Goal: Communication & Community: Answer question/provide support

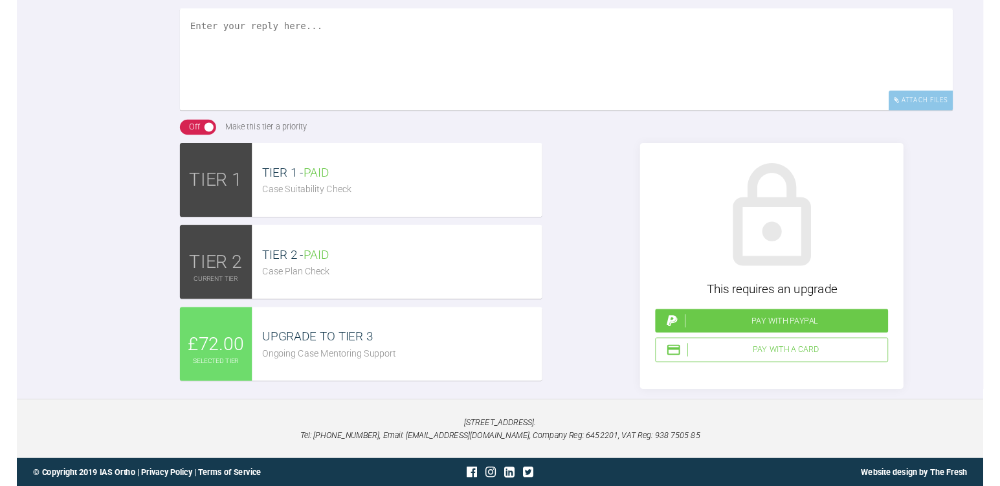
scroll to position [5482, 0]
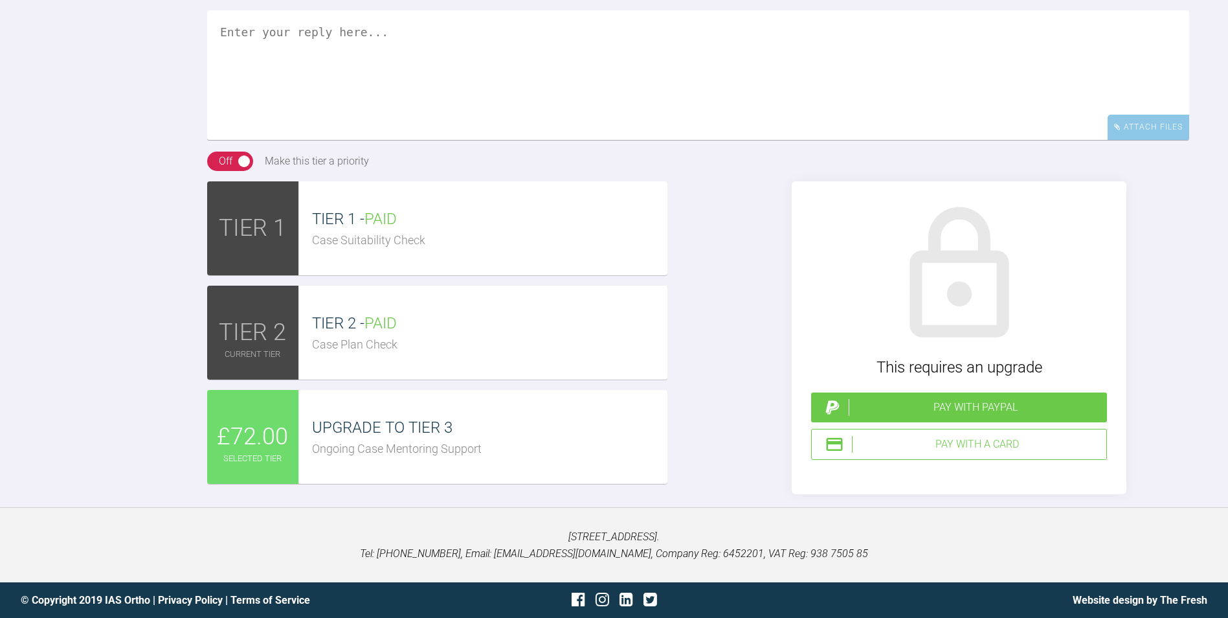
click at [368, 140] on textarea at bounding box center [698, 75] width 982 height 130
drag, startPoint x: 1147, startPoint y: 249, endPoint x: 1132, endPoint y: 250, distance: 15.6
click at [1148, 140] on div "Attach Files" at bounding box center [1149, 127] width 82 height 25
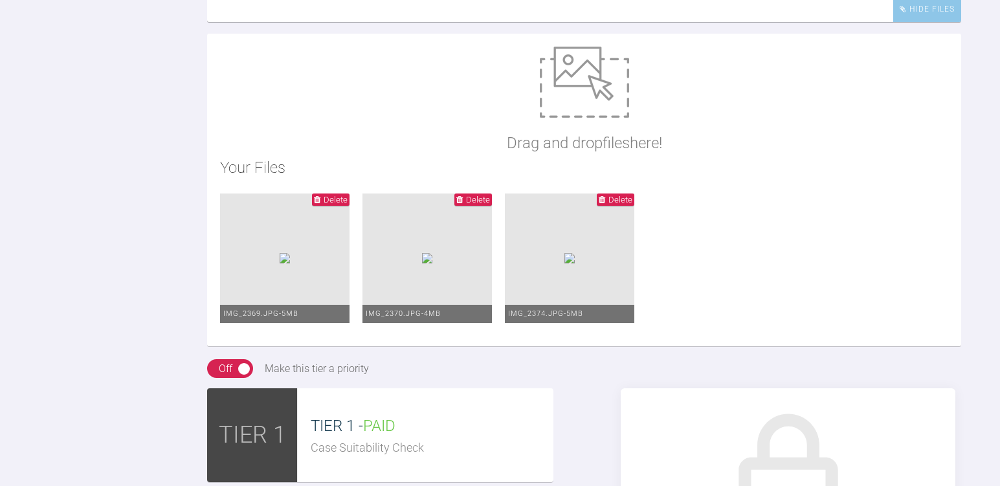
scroll to position [5534, 0]
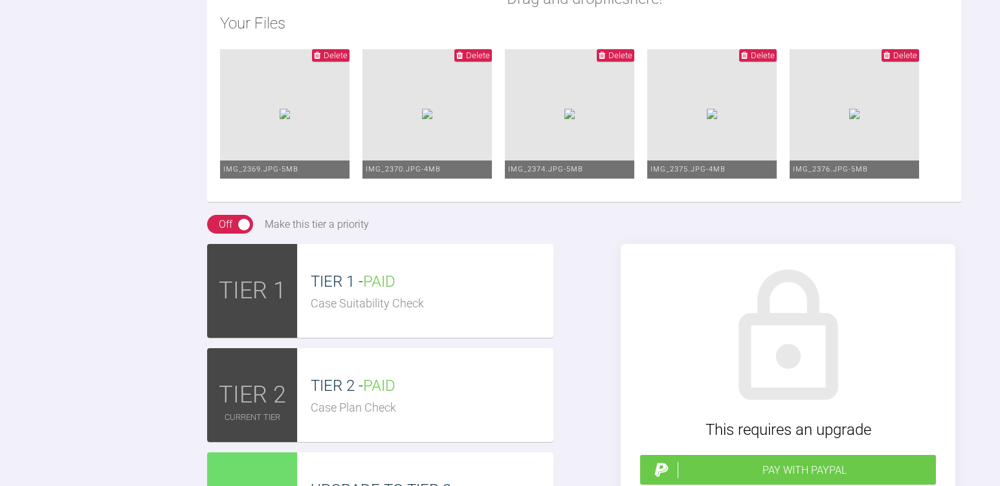
scroll to position [109, 0]
type textarea "Hi [PERSON_NAME], All fitted [DATE]. A lot to do in one appointment! Attachment…"
click at [789, 202] on div "Drag and drop files here! Your Files Delete IMG_2369.JPG - 5MB Delete IMG_2370.…" at bounding box center [584, 45] width 754 height 313
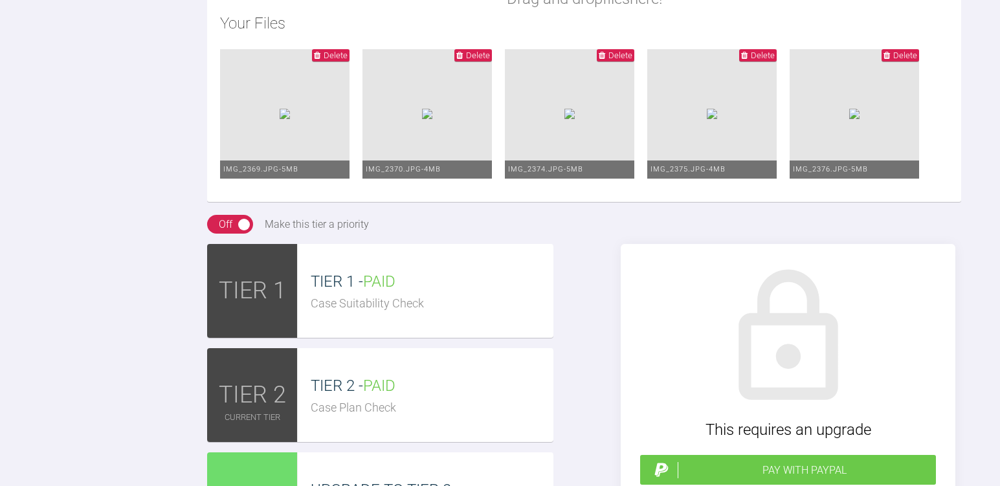
drag, startPoint x: 403, startPoint y: 133, endPoint x: 421, endPoint y: 162, distance: 33.4
drag, startPoint x: 241, startPoint y: 124, endPoint x: 445, endPoint y: 145, distance: 205.1
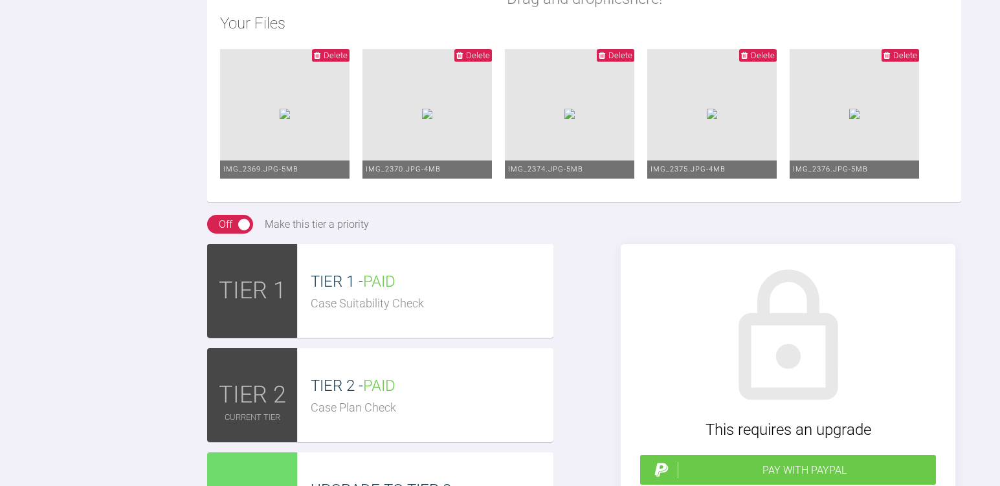
click at [722, 202] on div "Drag and drop files here! Your Files Delete IMG_2369.JPG - 5MB Delete IMG_2370.…" at bounding box center [584, 45] width 754 height 313
drag, startPoint x: 752, startPoint y: 146, endPoint x: 760, endPoint y: 153, distance: 10.5
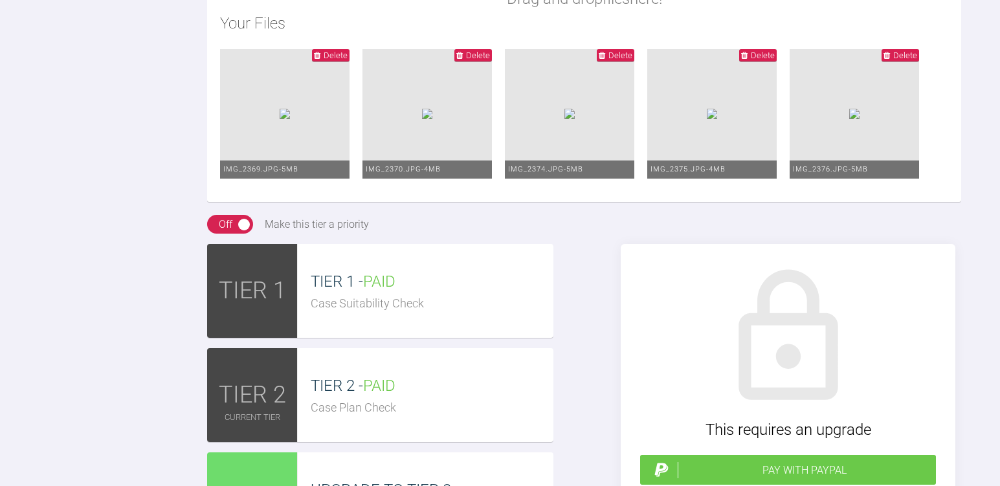
drag, startPoint x: 395, startPoint y: 142, endPoint x: 408, endPoint y: 157, distance: 19.7
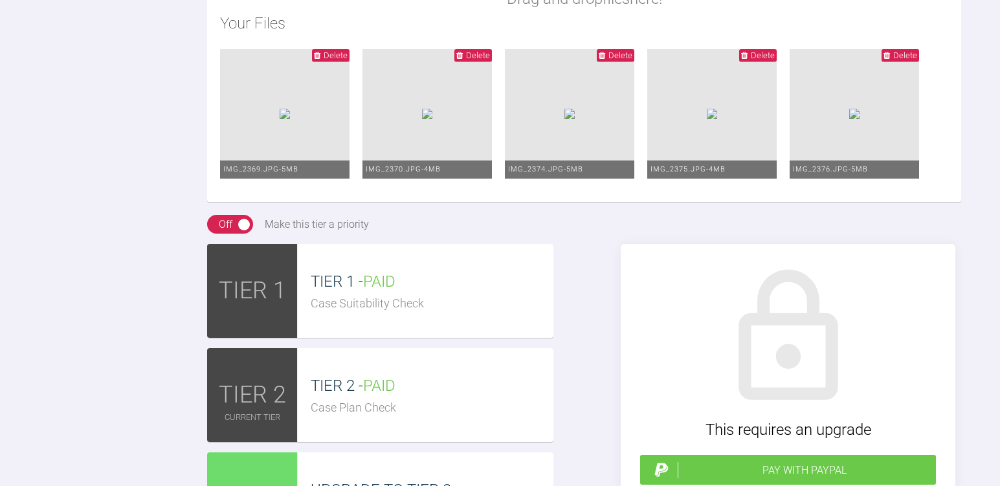
drag, startPoint x: 525, startPoint y: 145, endPoint x: 536, endPoint y: 161, distance: 19.6
drag, startPoint x: 605, startPoint y: 181, endPoint x: 609, endPoint y: 186, distance: 6.7
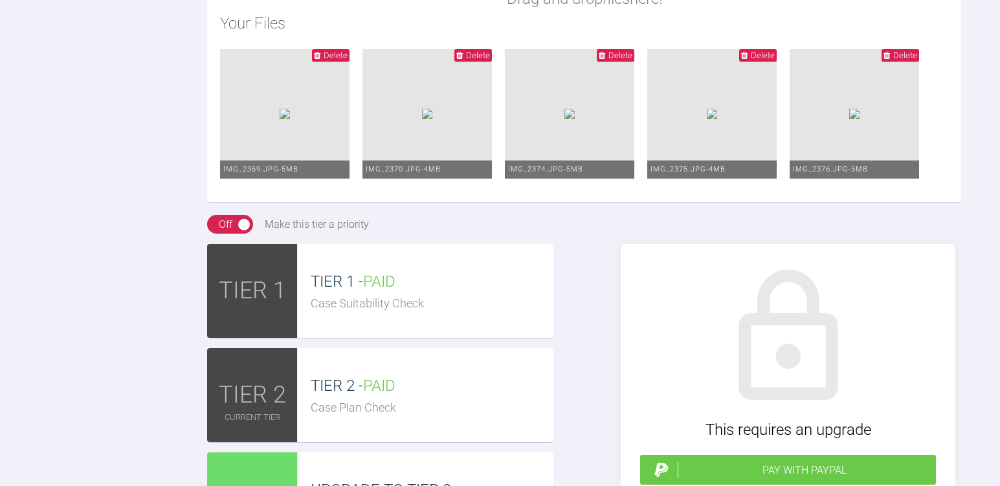
drag, startPoint x: 320, startPoint y: 132, endPoint x: 429, endPoint y: 146, distance: 109.6
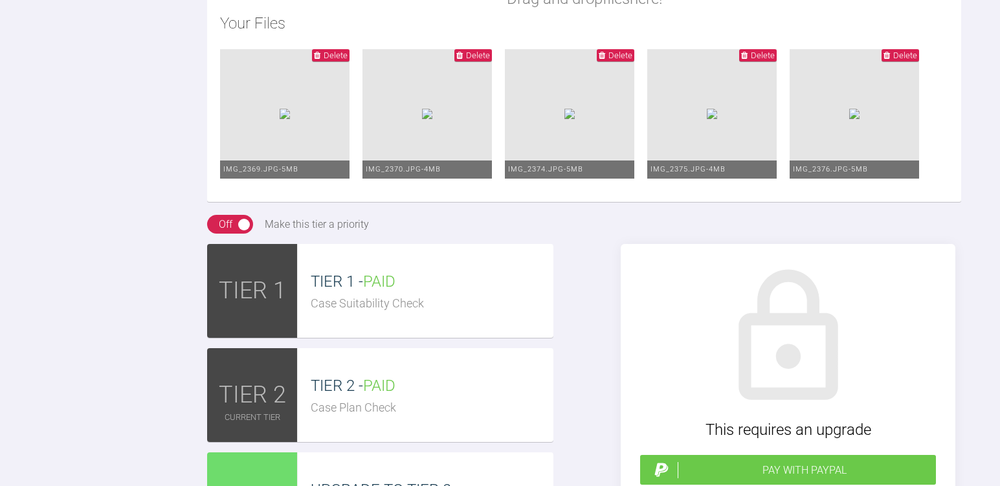
drag, startPoint x: 574, startPoint y: 131, endPoint x: 587, endPoint y: 148, distance: 21.6
drag, startPoint x: 231, startPoint y: 150, endPoint x: 484, endPoint y: 151, distance: 252.5
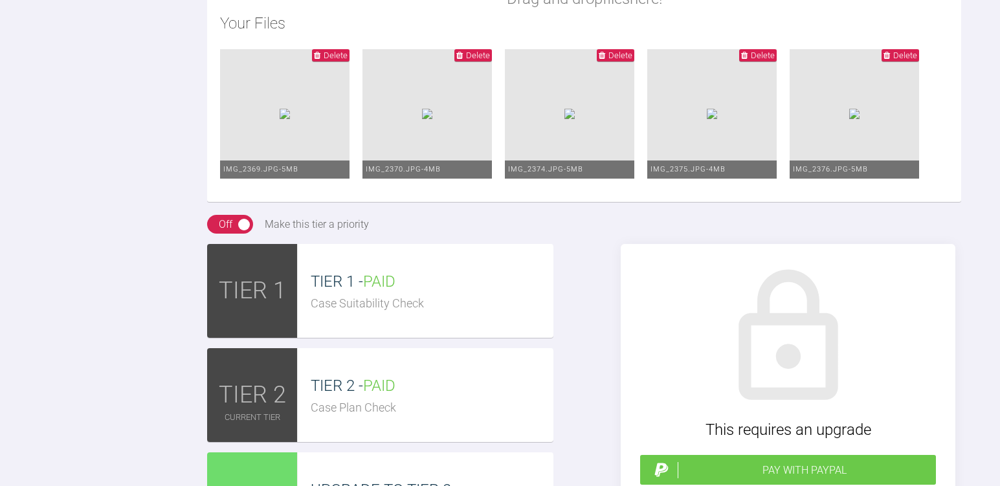
drag, startPoint x: 916, startPoint y: 129, endPoint x: 910, endPoint y: 122, distance: 8.8
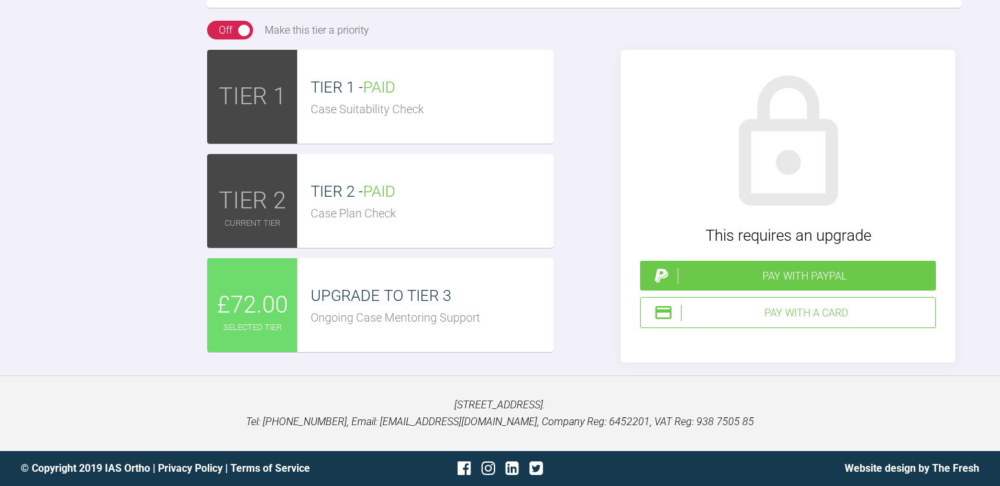
scroll to position [6331, 0]
type textarea "Hi [PERSON_NAME], All fitted [DATE]. A lot to do in one appointment! Attachment…"
click at [776, 313] on div "Pay with a Card" at bounding box center [805, 313] width 249 height 17
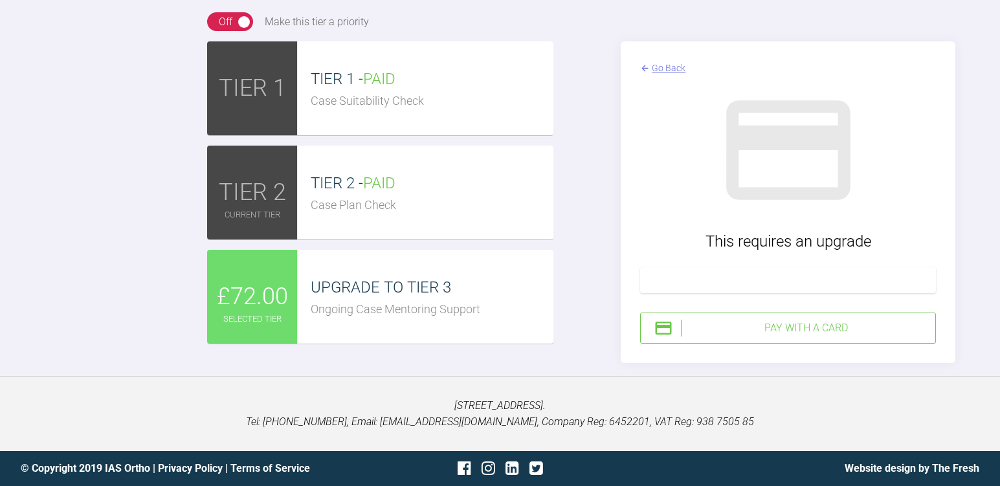
click at [750, 337] on div "Pay with a Card" at bounding box center [805, 328] width 249 height 17
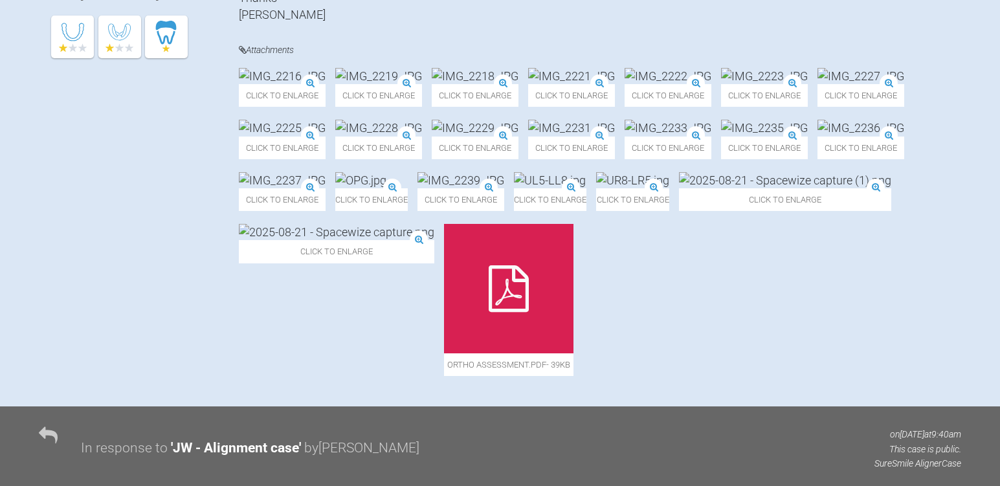
scroll to position [380, 0]
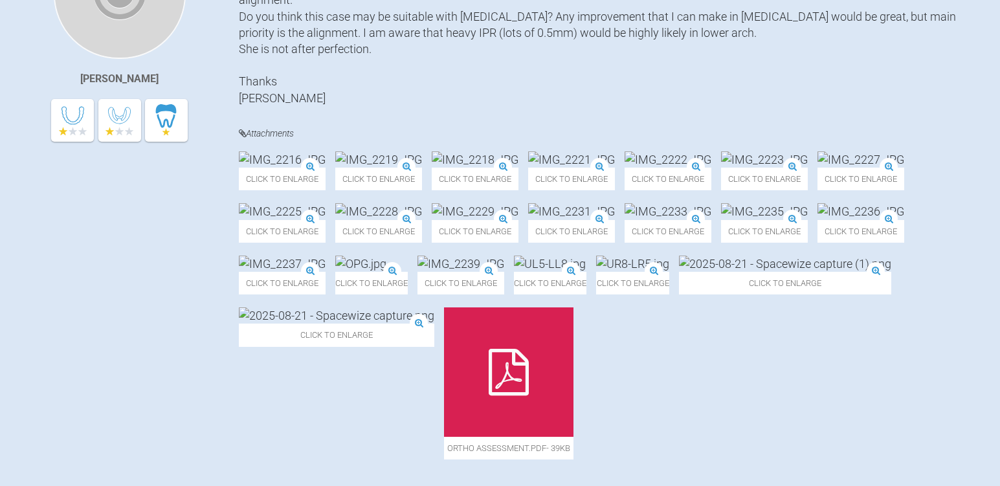
click at [326, 220] on img at bounding box center [282, 211] width 87 height 16
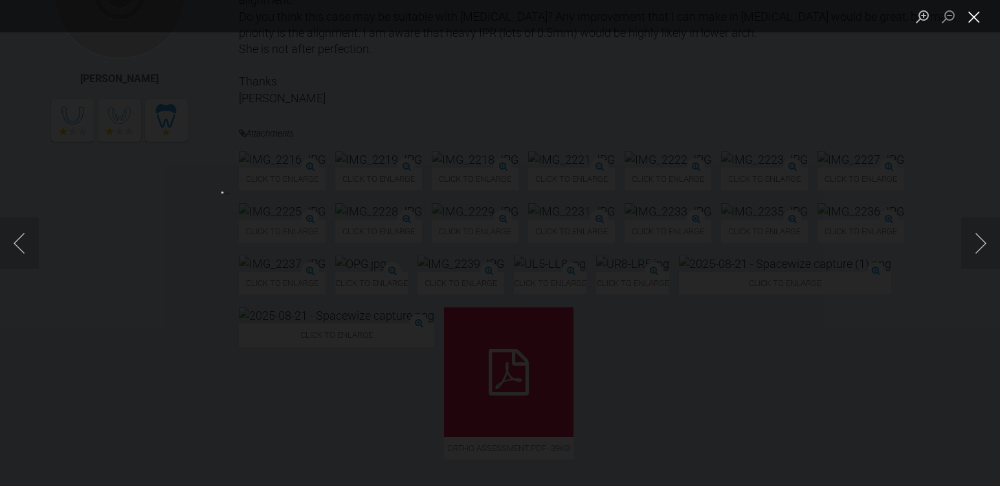
click at [970, 20] on button "Close lightbox" at bounding box center [975, 16] width 26 height 23
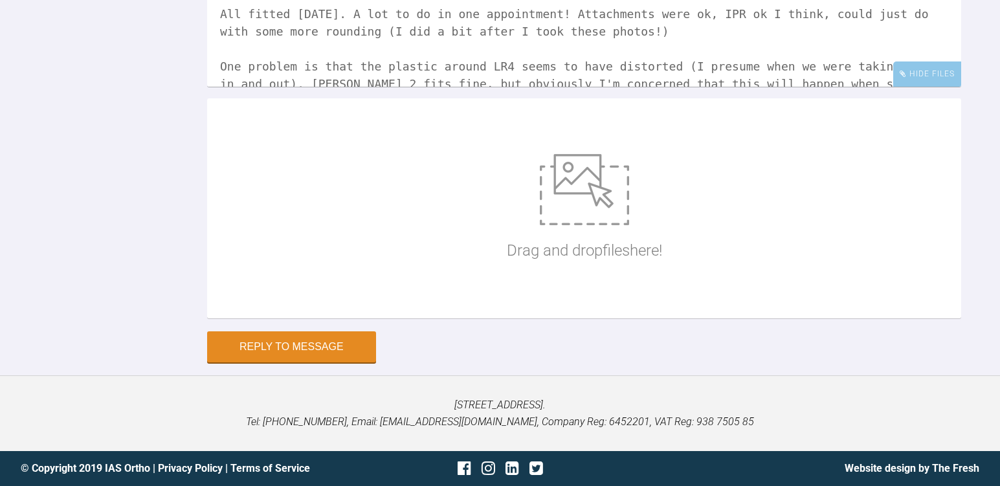
scroll to position [5919, 0]
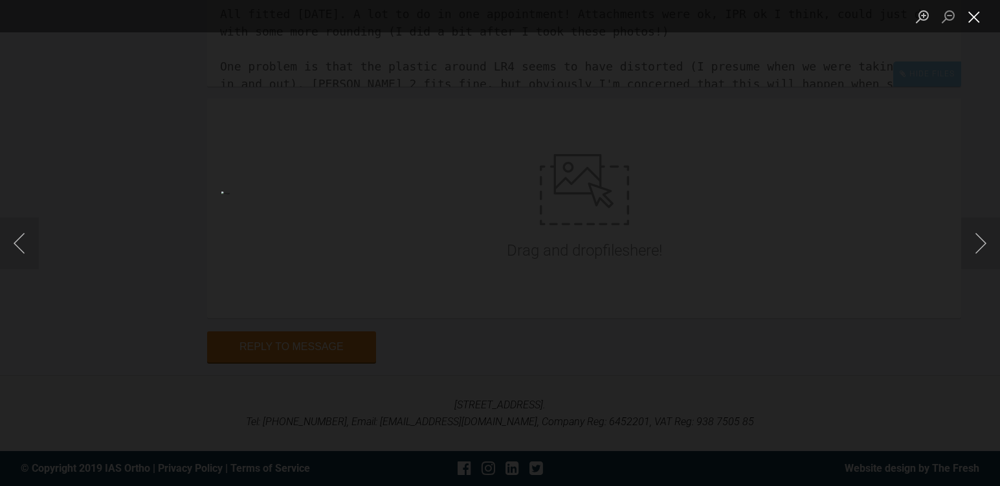
click at [974, 19] on button "Close lightbox" at bounding box center [975, 16] width 26 height 23
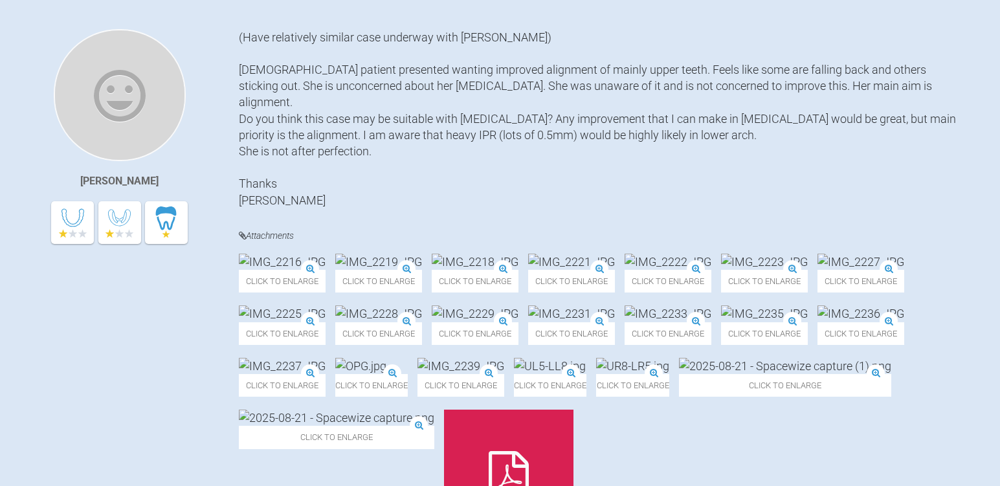
scroll to position [0, 0]
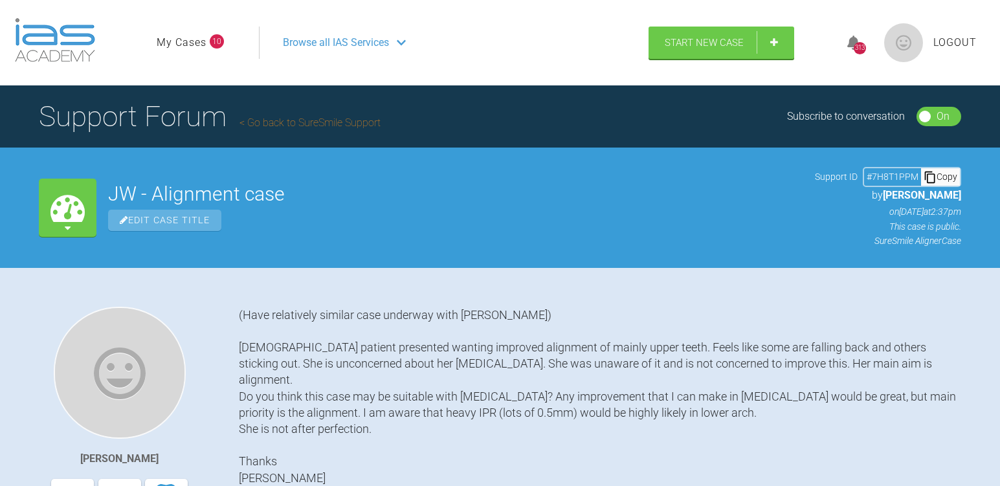
click at [306, 122] on link "Go back to SureSmile Support" at bounding box center [310, 123] width 141 height 12
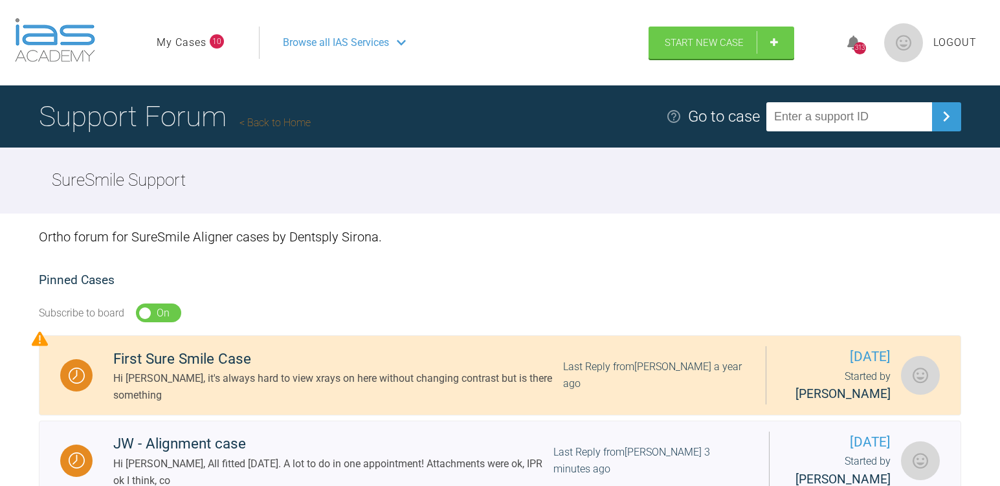
click at [192, 41] on link "My Cases" at bounding box center [182, 42] width 50 height 17
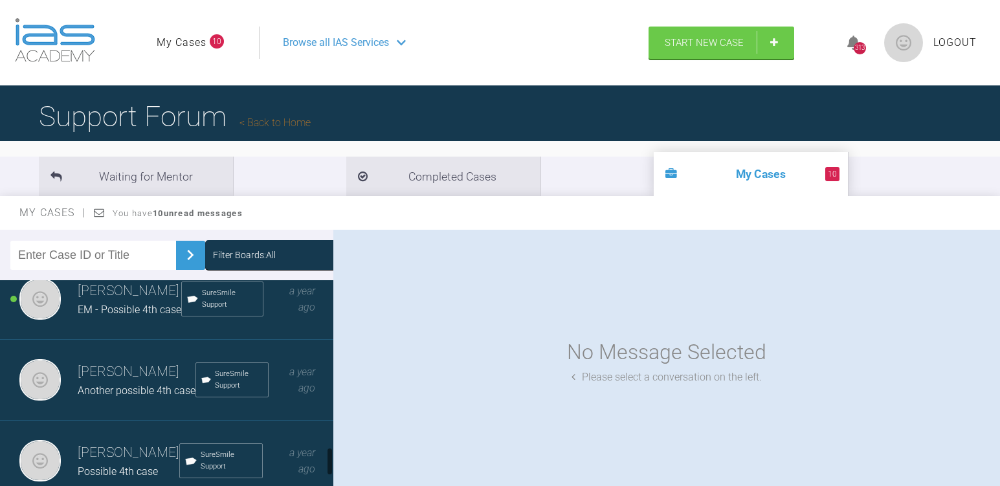
scroll to position [1215, 0]
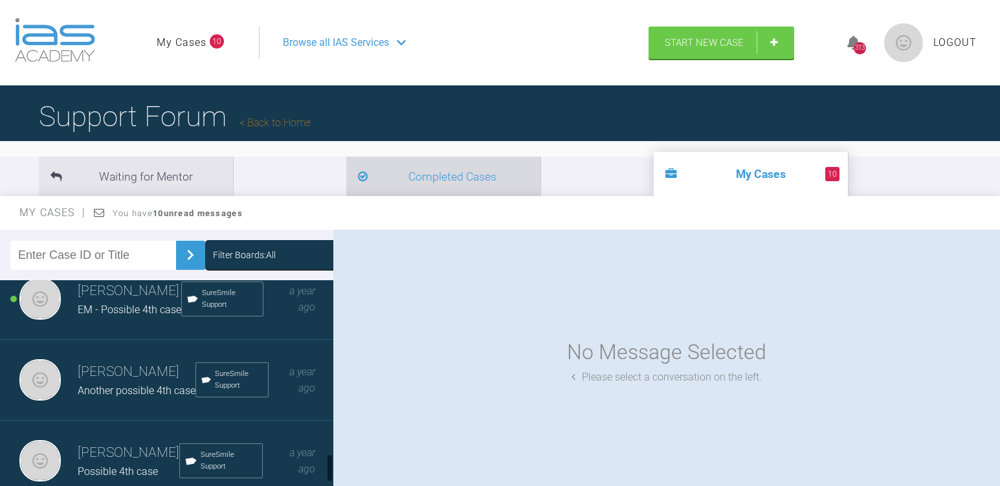
click at [346, 179] on li "Completed Cases" at bounding box center [443, 176] width 194 height 39
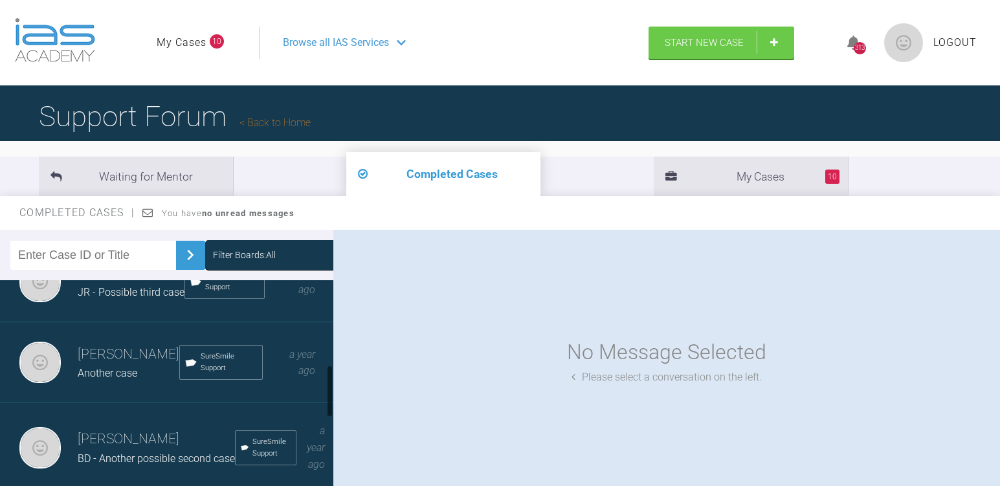
scroll to position [324, 0]
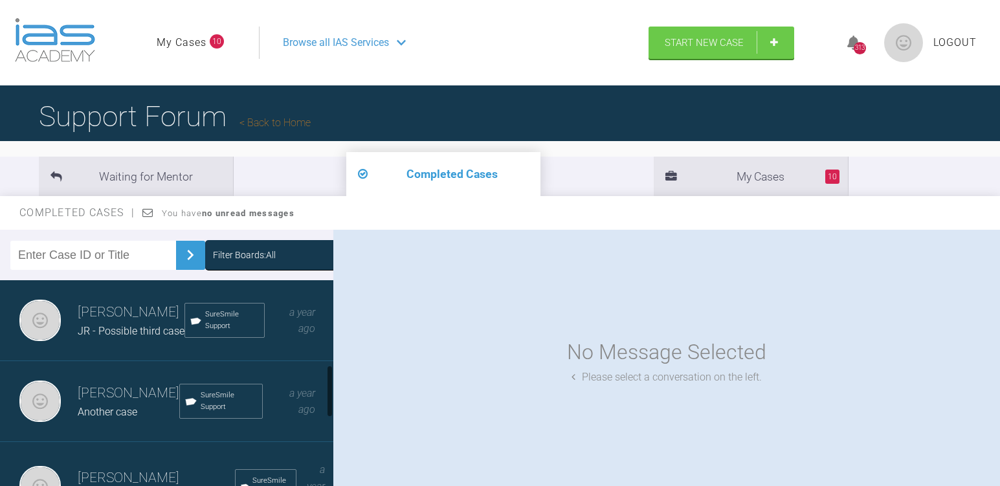
click at [125, 337] on span "JR - Possible third case" at bounding box center [131, 331] width 107 height 12
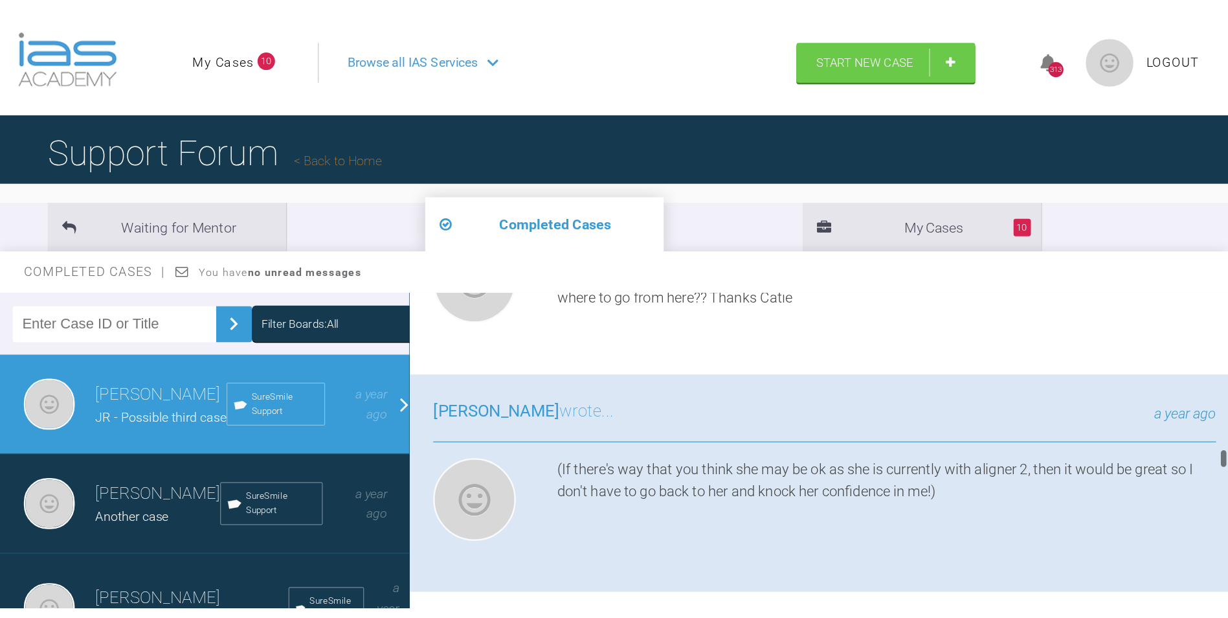
scroll to position [6199, 0]
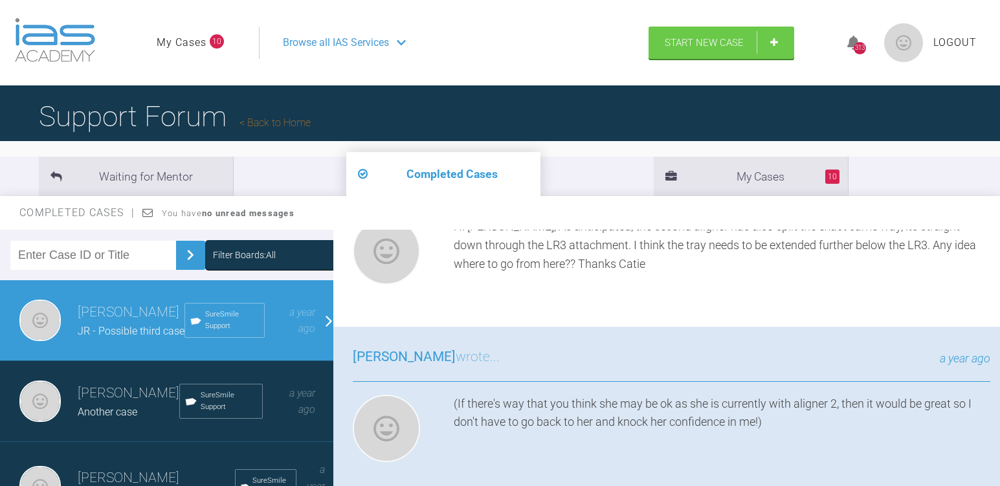
drag, startPoint x: 997, startPoint y: 264, endPoint x: 1003, endPoint y: 366, distance: 101.8
click at [1000, 366] on html "My Cases 10 Logout Browse all IAS Services Start New Case 313 Logout Support Fo…" at bounding box center [500, 310] width 1000 height 621
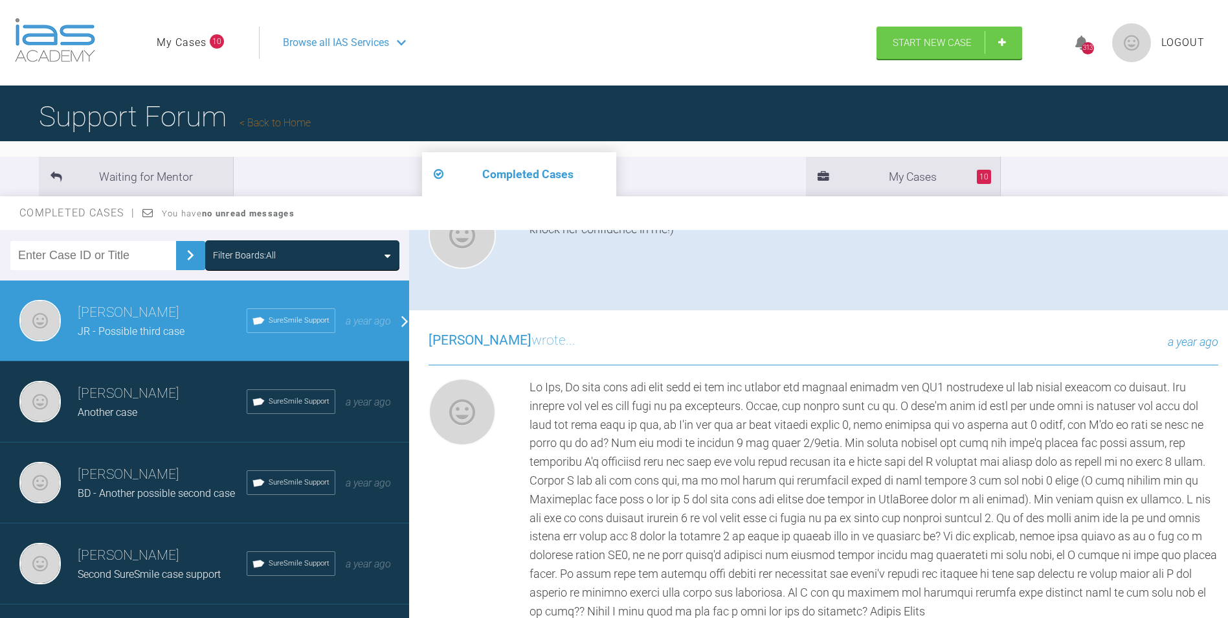
scroll to position [5881, 0]
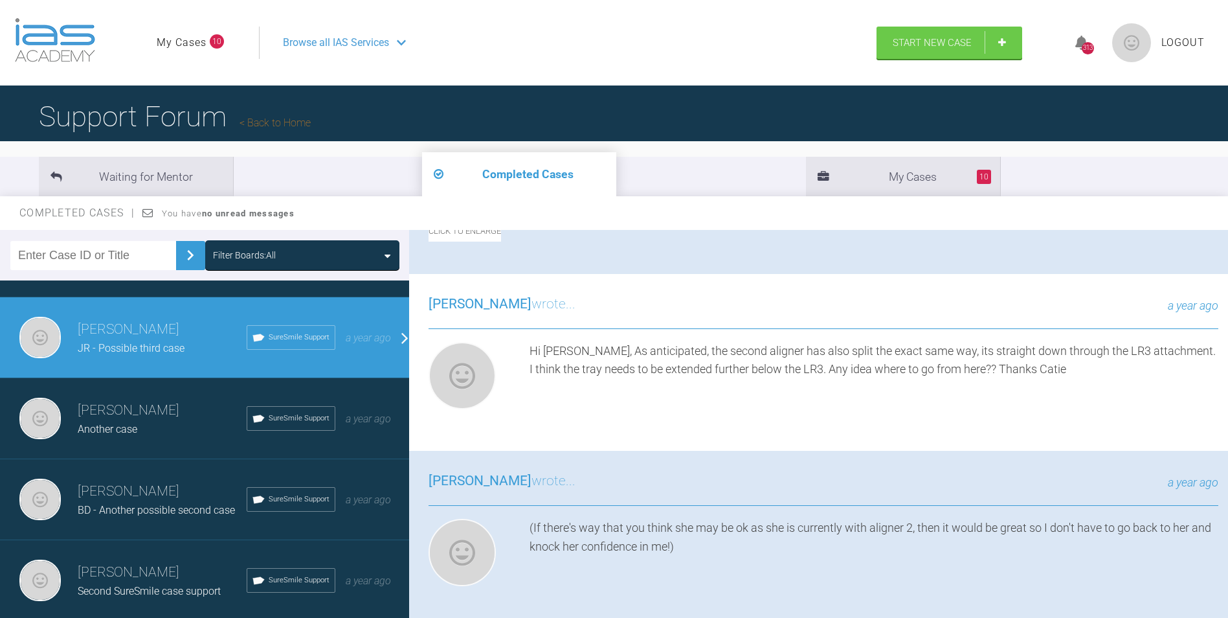
click at [292, 117] on link "Back to Home" at bounding box center [275, 123] width 71 height 12
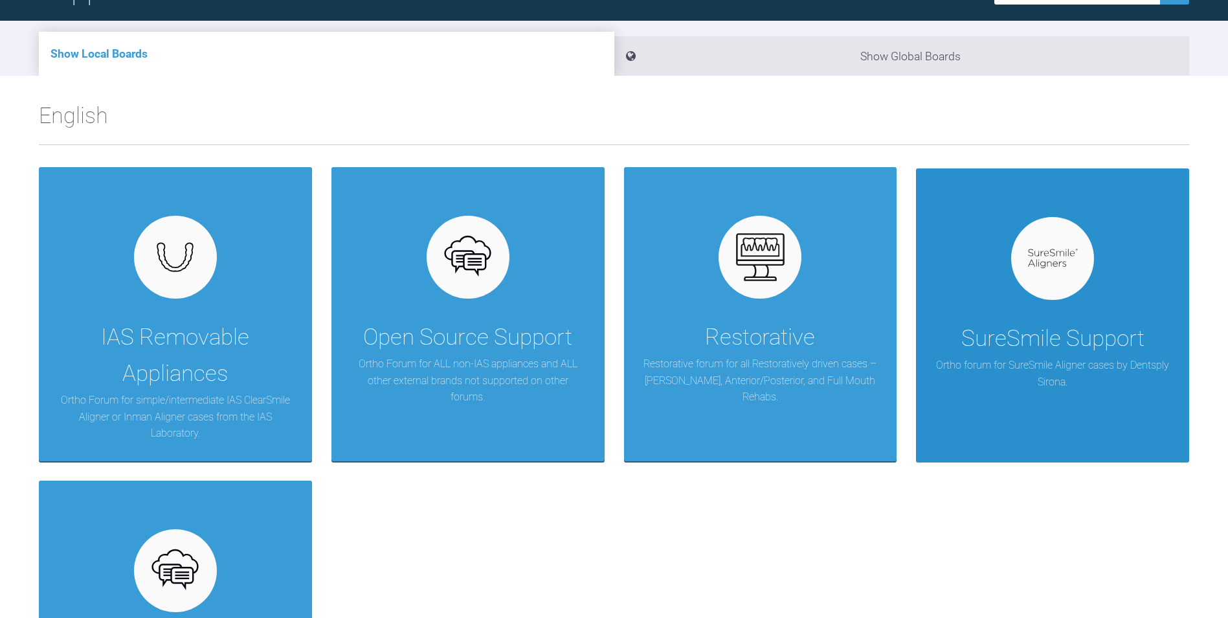
scroll to position [130, 0]
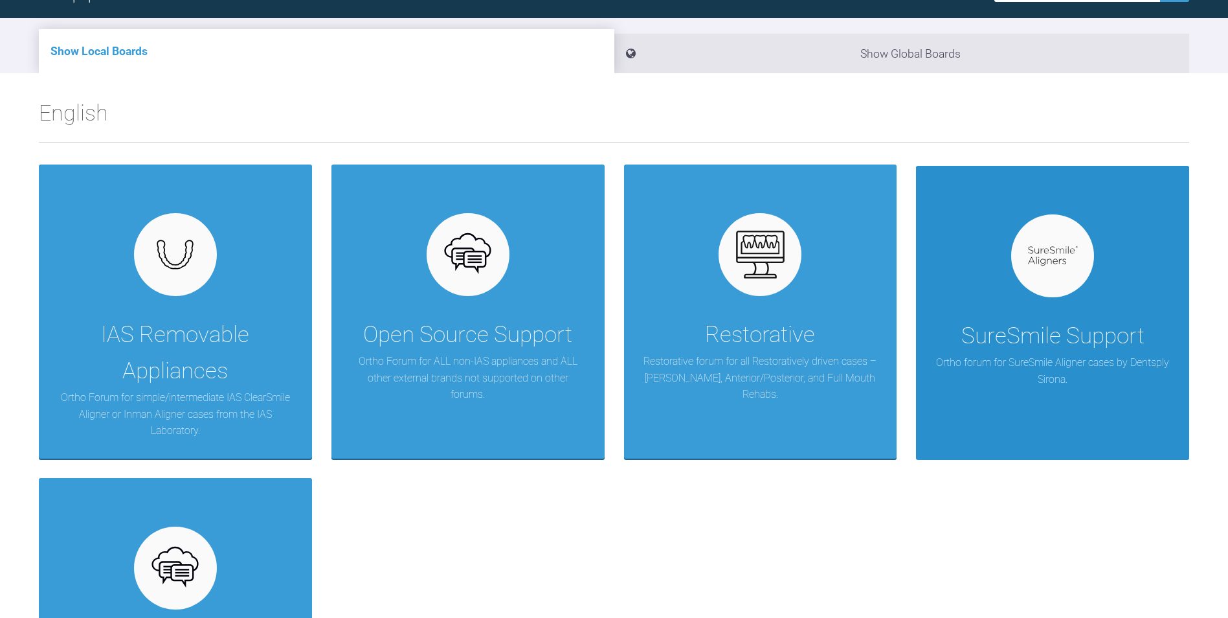
click at [1057, 363] on p "Ortho forum for SureSmile Aligner cases by Dentsply Sirona." at bounding box center [1053, 370] width 234 height 33
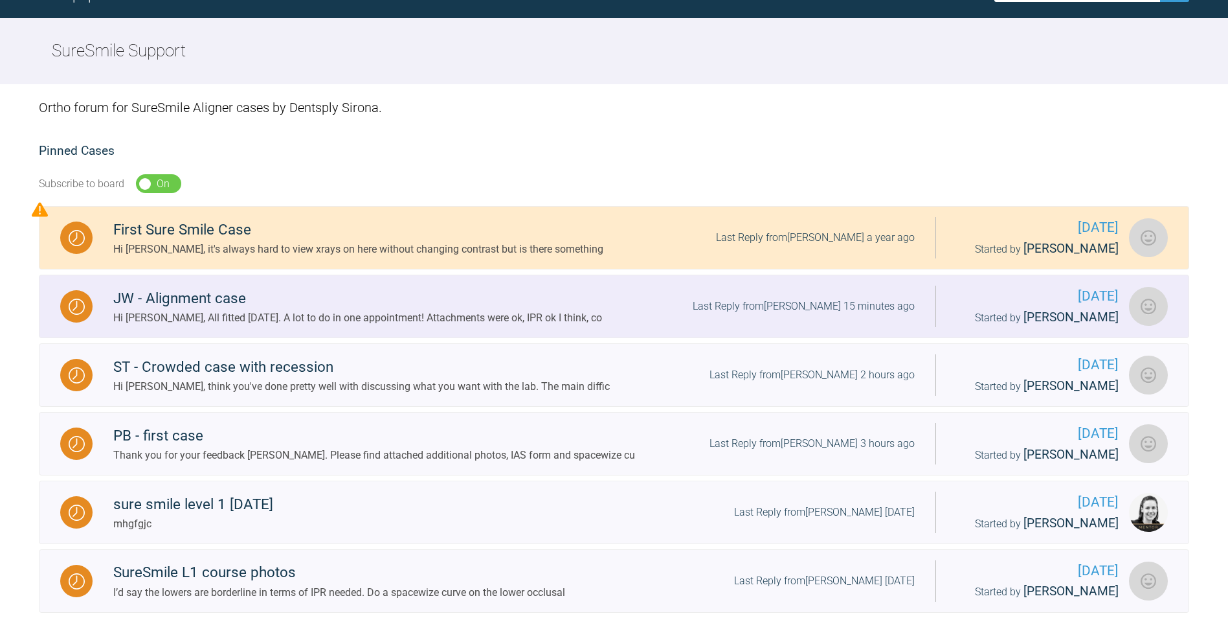
click at [217, 313] on div "Hi [PERSON_NAME], All fitted [DATE]. A lot to do in one appointment! Attachment…" at bounding box center [357, 318] width 489 height 17
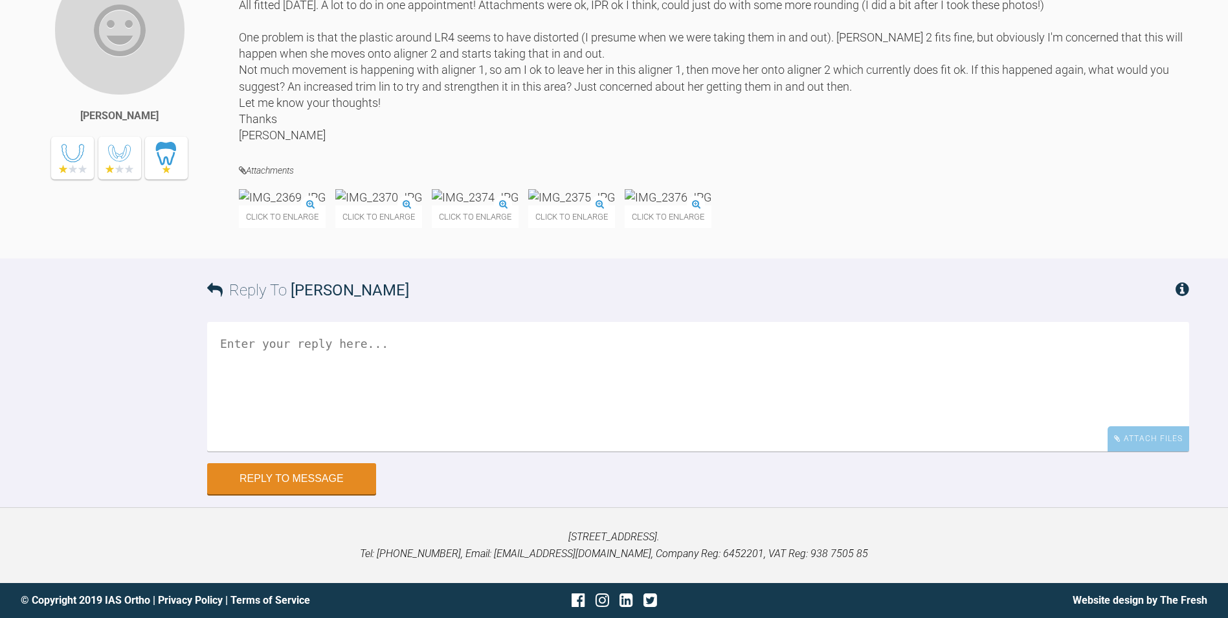
scroll to position [5501, 0]
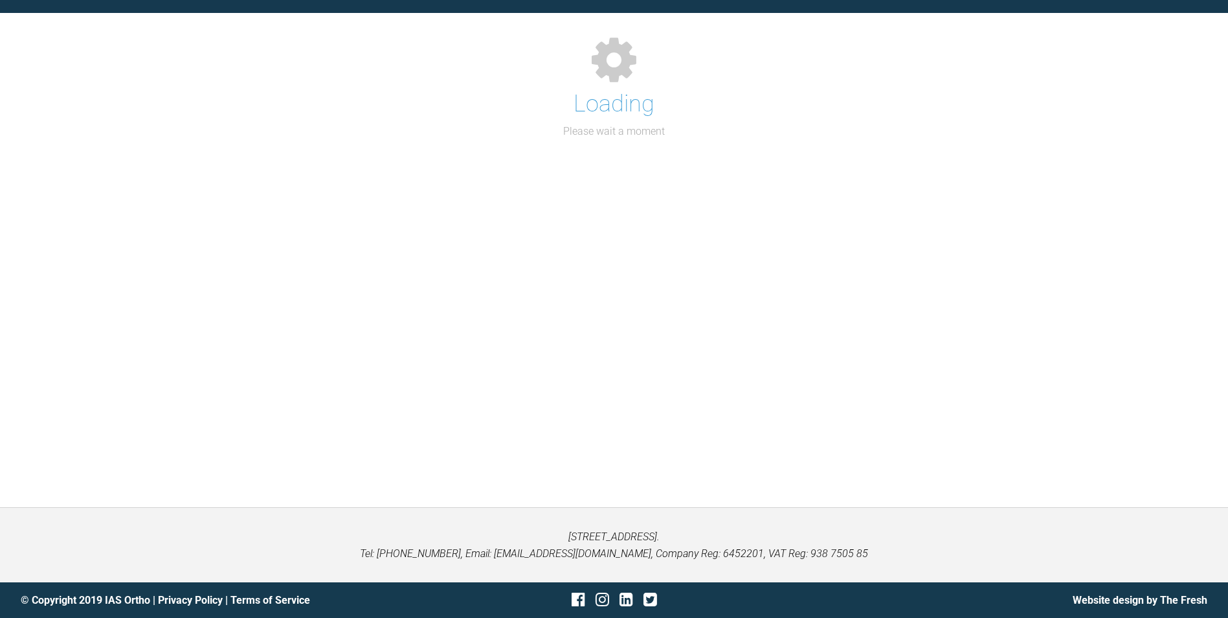
scroll to position [130, 0]
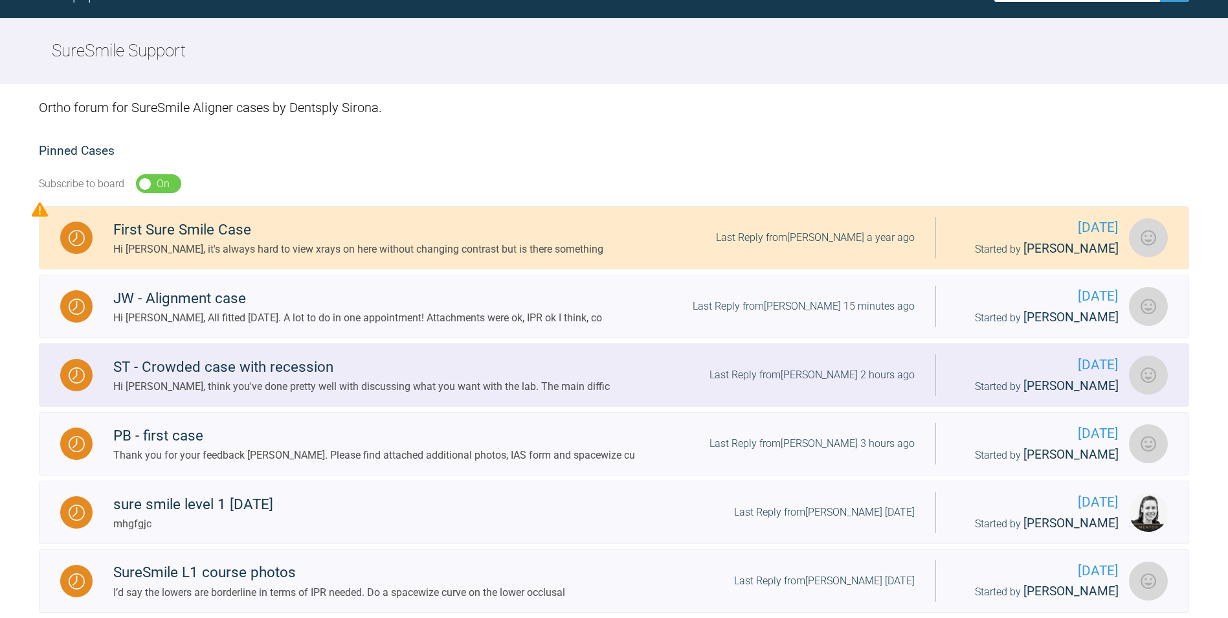
click at [176, 374] on div "ST - Crowded case with recession" at bounding box center [361, 366] width 497 height 23
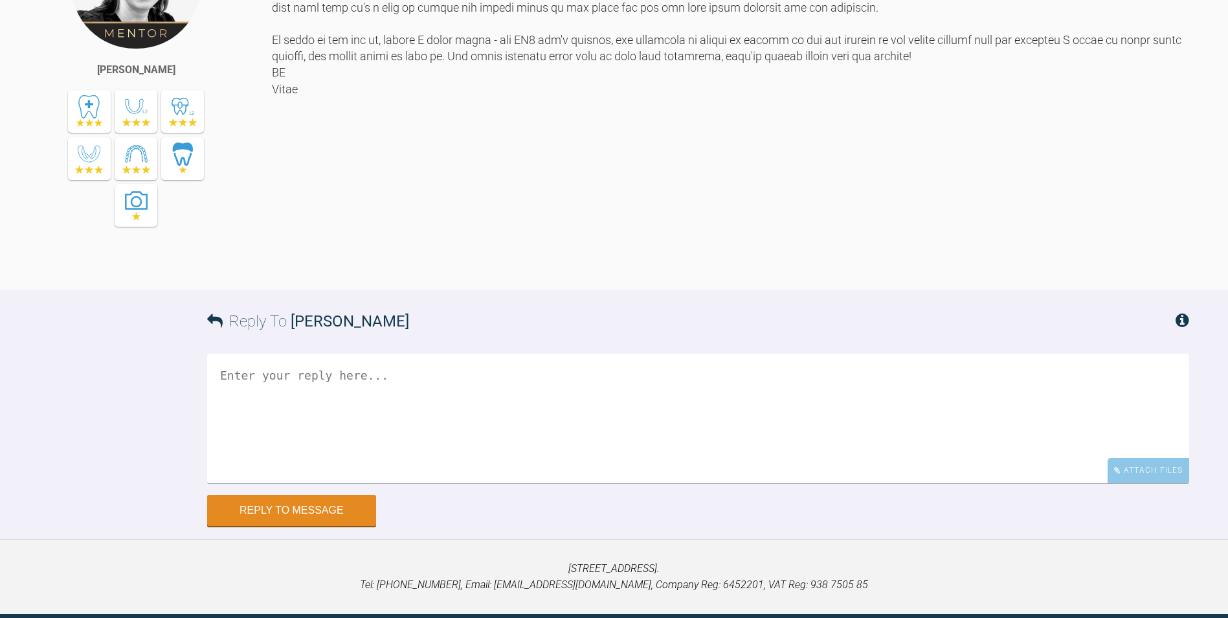
scroll to position [1873, 0]
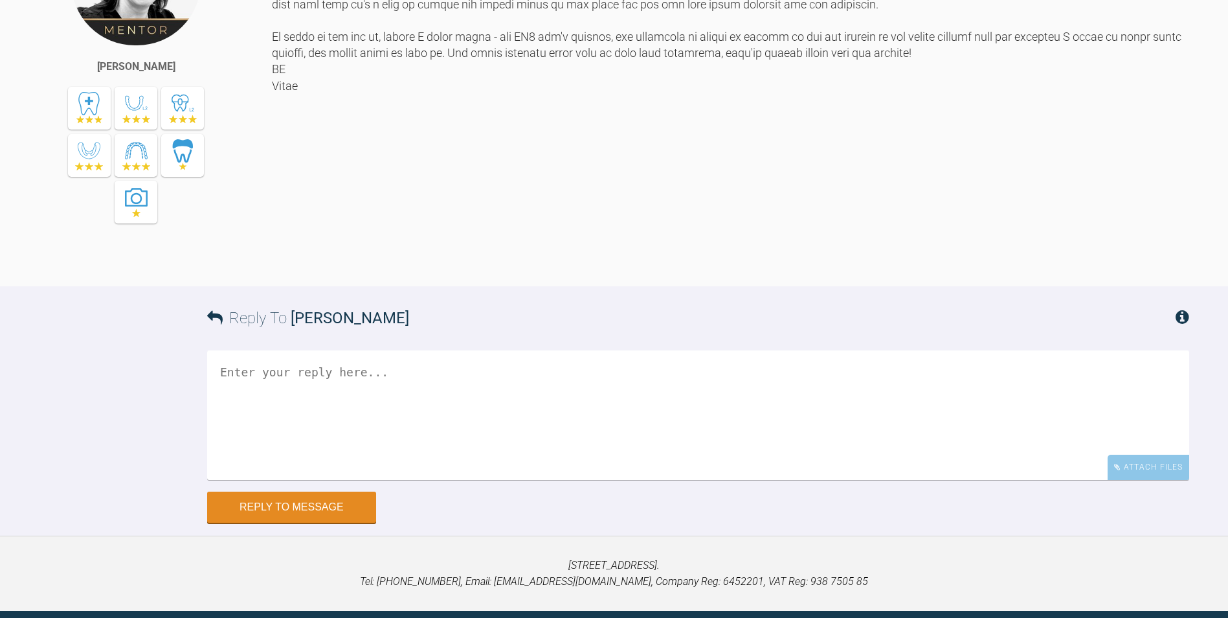
drag, startPoint x: 804, startPoint y: 198, endPoint x: 805, endPoint y: 262, distance: 63.5
click at [805, 262] on div at bounding box center [731, 91] width 918 height 353
click at [374, 267] on div at bounding box center [731, 91] width 918 height 353
drag, startPoint x: 475, startPoint y: 265, endPoint x: 475, endPoint y: 305, distance: 40.1
click at [475, 267] on div at bounding box center [731, 91] width 918 height 353
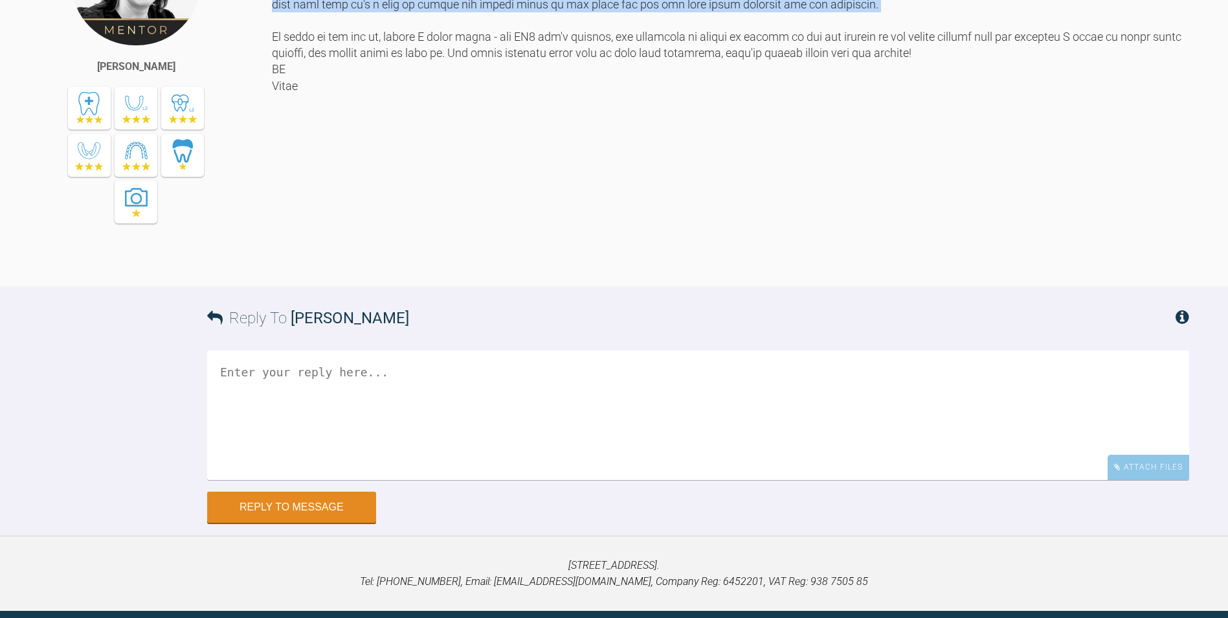
click at [701, 267] on div at bounding box center [731, 91] width 918 height 353
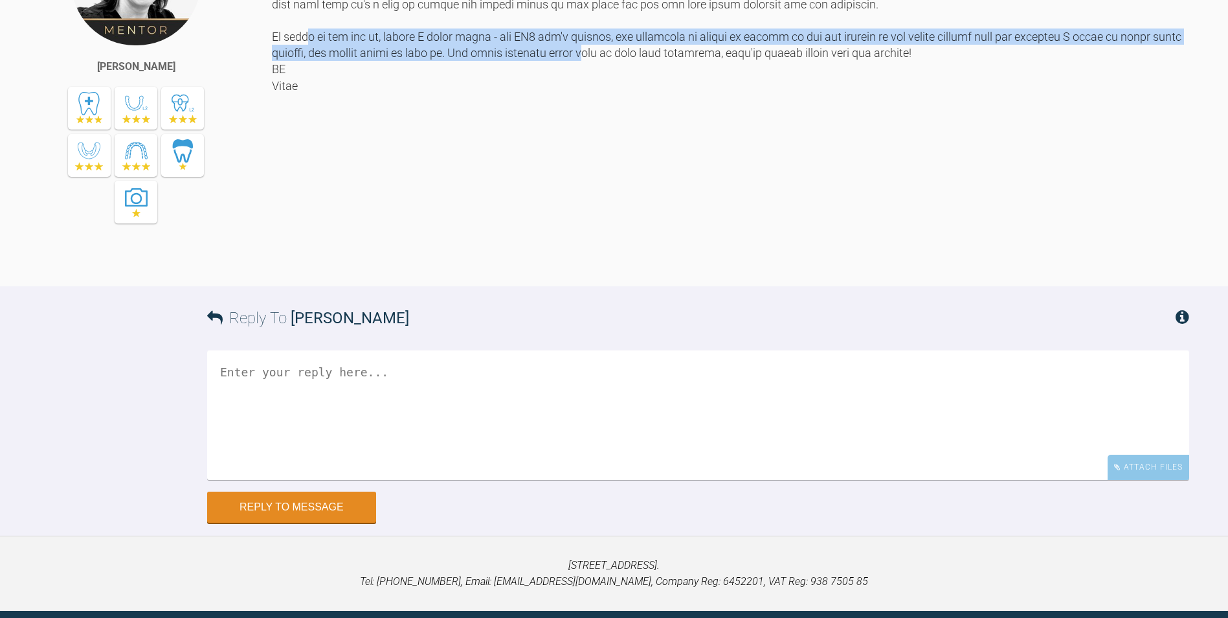
drag, startPoint x: 588, startPoint y: 321, endPoint x: 594, endPoint y: 337, distance: 17.4
click at [594, 267] on div at bounding box center [731, 91] width 918 height 353
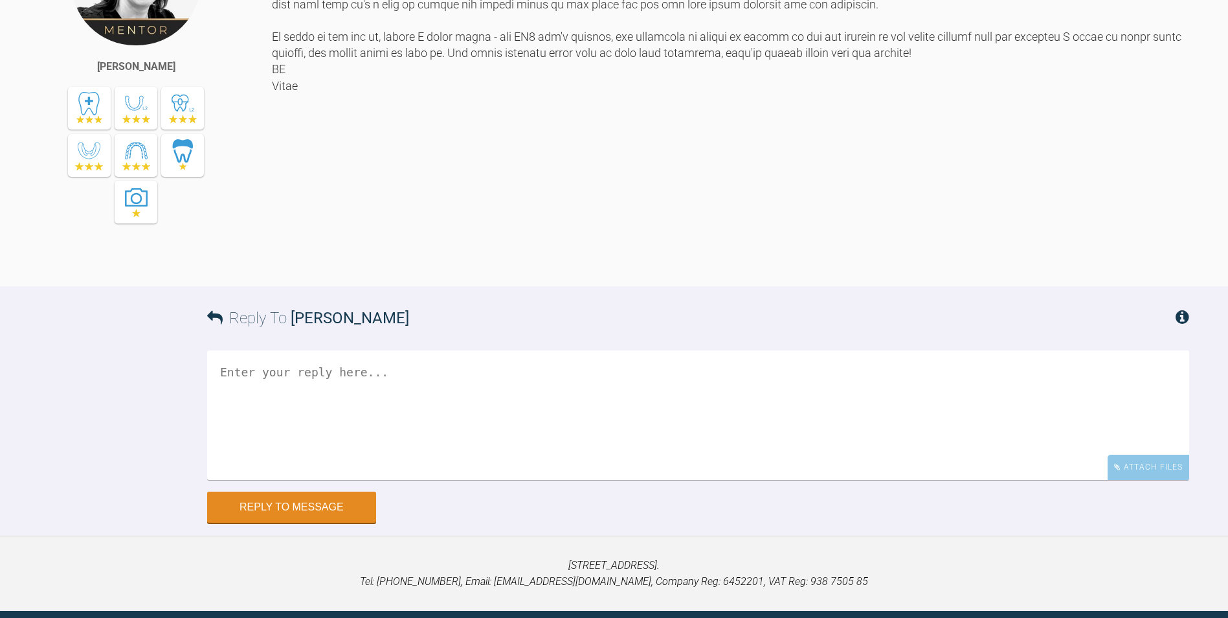
drag, startPoint x: 594, startPoint y: 337, endPoint x: 598, endPoint y: 363, distance: 26.2
click at [598, 267] on div at bounding box center [731, 91] width 918 height 353
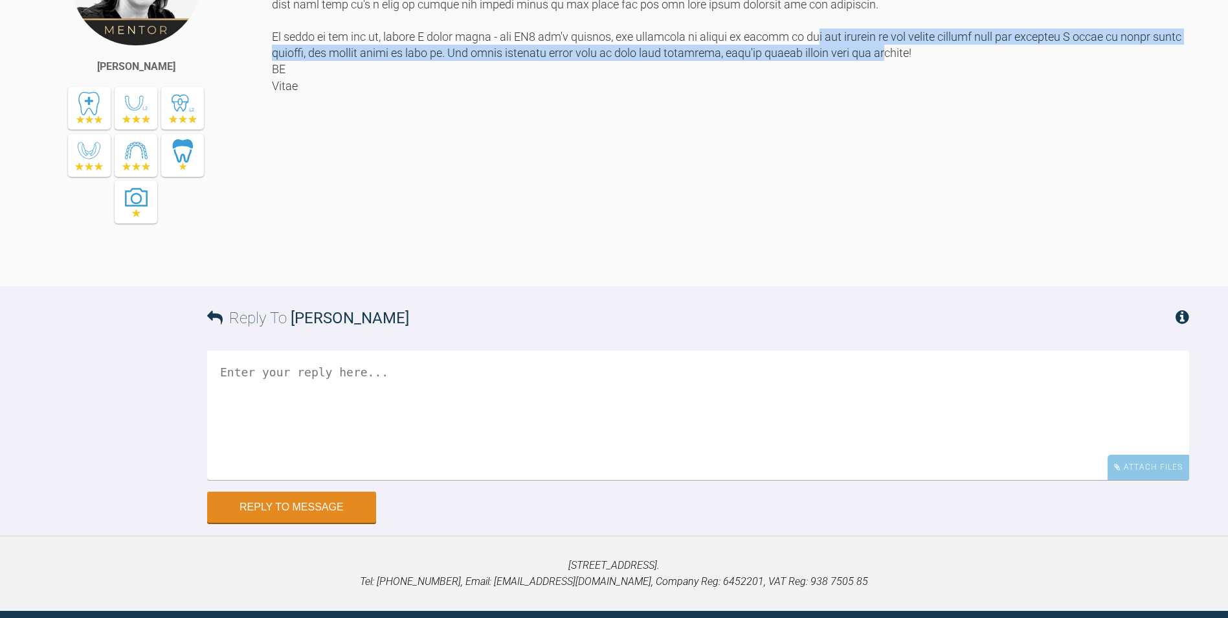
drag, startPoint x: 798, startPoint y: 311, endPoint x: 901, endPoint y: 333, distance: 105.1
click at [901, 267] on div at bounding box center [731, 91] width 918 height 353
